Goal: Task Accomplishment & Management: Manage account settings

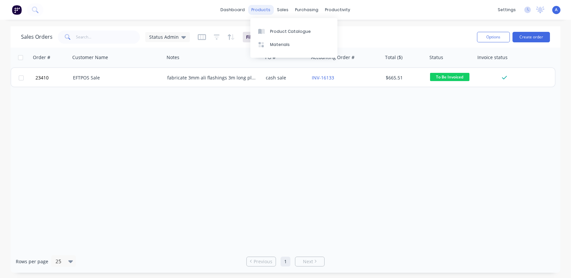
click at [260, 13] on div "products" at bounding box center [261, 10] width 26 height 10
click at [284, 32] on div "Product Catalogue" at bounding box center [290, 32] width 41 height 6
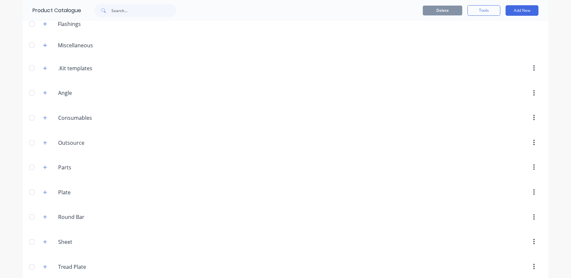
scroll to position [66, 0]
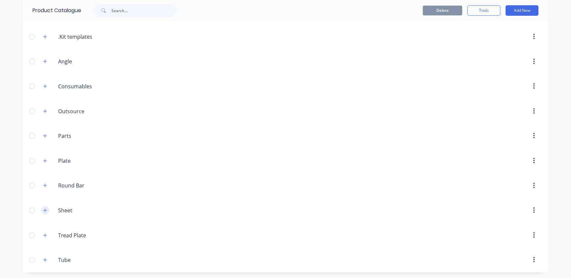
click at [43, 209] on icon "button" at bounding box center [45, 210] width 4 height 5
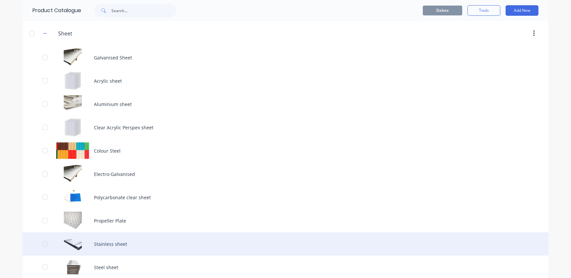
scroll to position [299, 0]
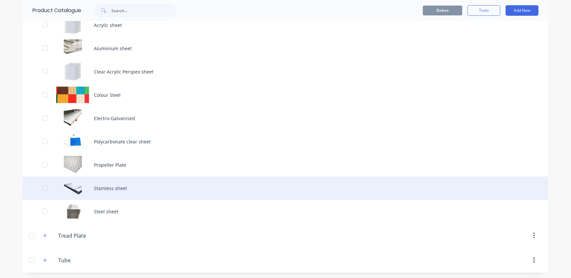
click at [109, 184] on div "Stainless sheet" at bounding box center [286, 188] width 526 height 23
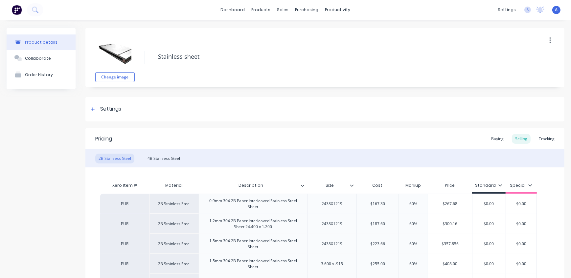
type textarea "x"
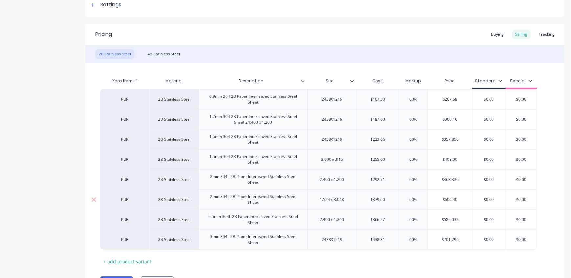
scroll to position [119, 0]
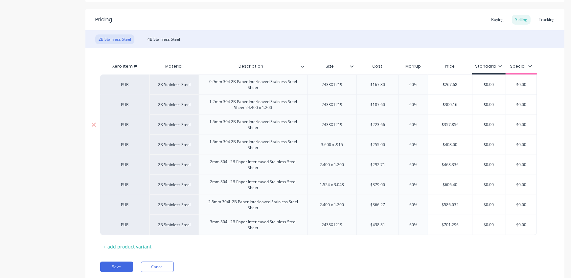
click at [460, 124] on input "text" at bounding box center [450, 125] width 44 height 6
type input "$357.856"
click at [467, 125] on input "$357.856" at bounding box center [450, 125] width 44 height 6
click at [50, 64] on div "Product details Collaborate Order History" at bounding box center [41, 100] width 69 height 383
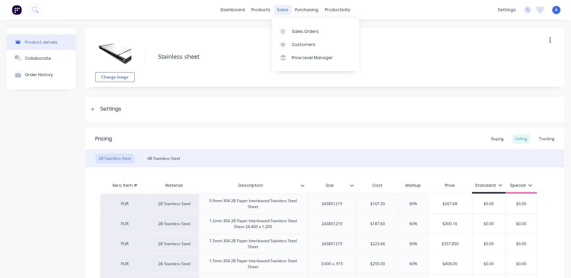
click at [281, 10] on div "sales" at bounding box center [283, 10] width 18 height 10
type textarea "x"
click at [302, 33] on div "Sales Orders" at bounding box center [305, 32] width 27 height 6
